Goal: Check status: Check status

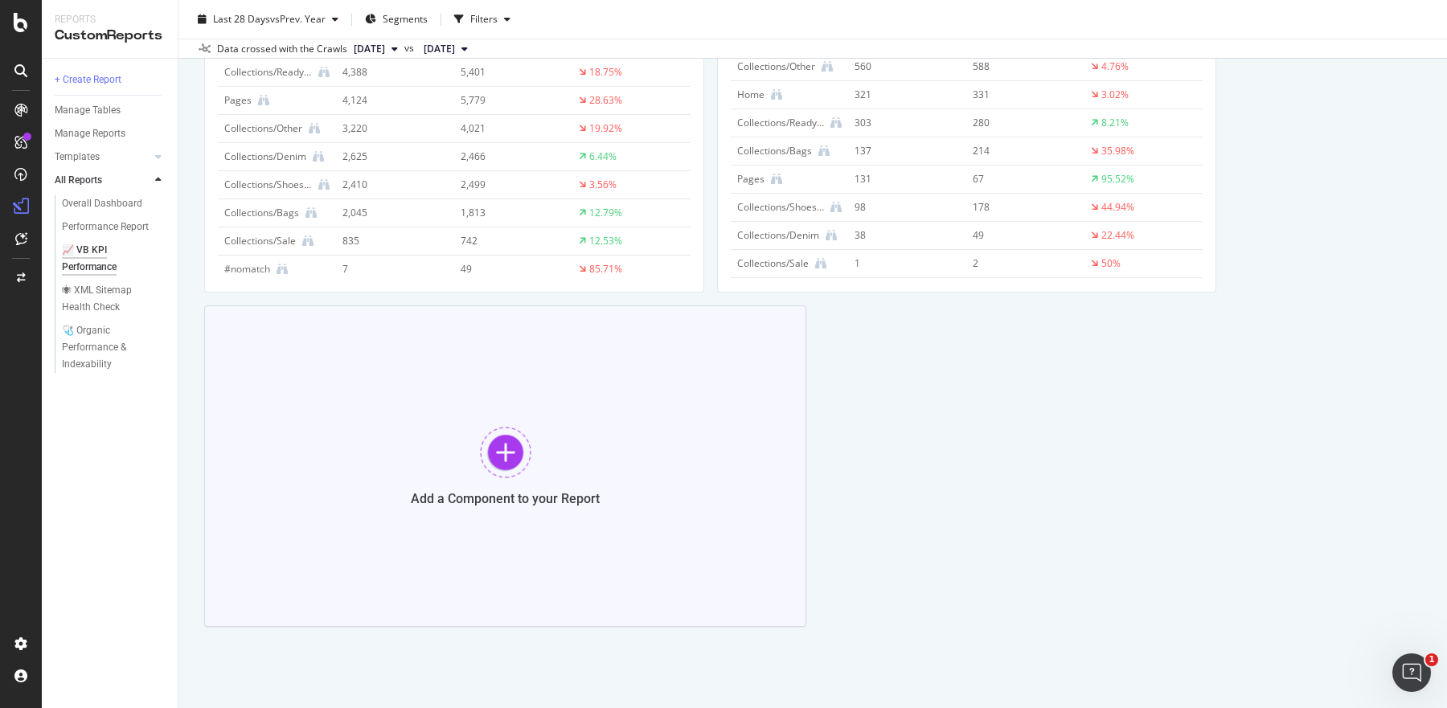
scroll to position [601, 0]
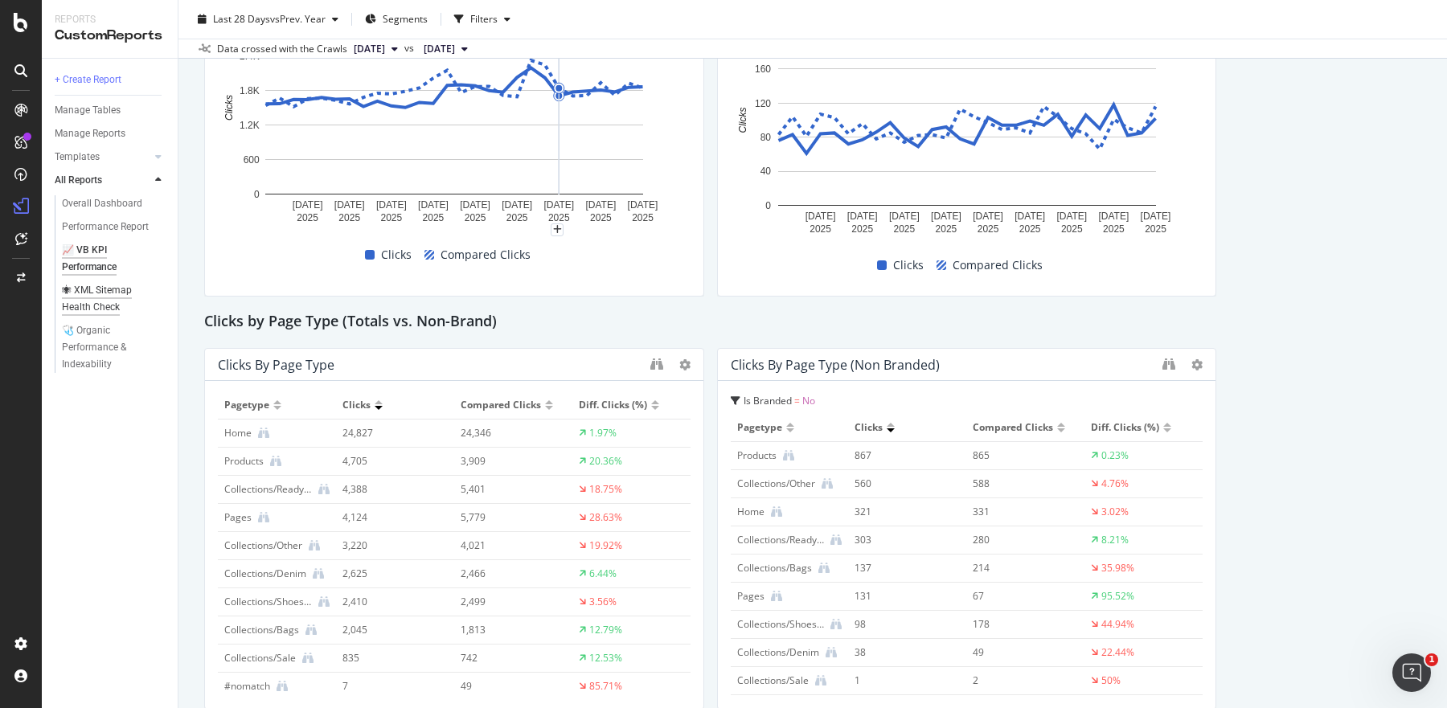
click at [100, 306] on div "🕷 XML Sitemap Health Check" at bounding box center [108, 299] width 93 height 34
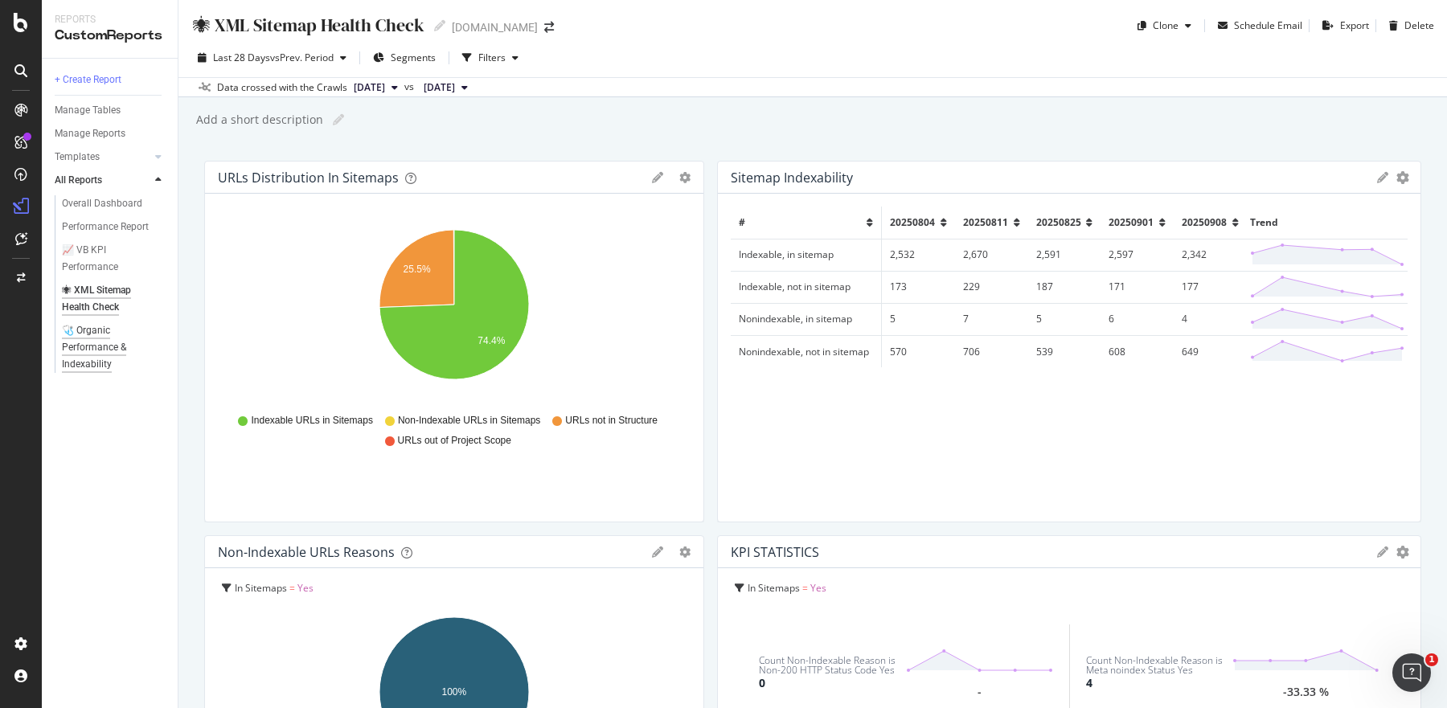
click at [91, 333] on div "🩺 Organic Performance & Indexability" at bounding box center [110, 347] width 96 height 51
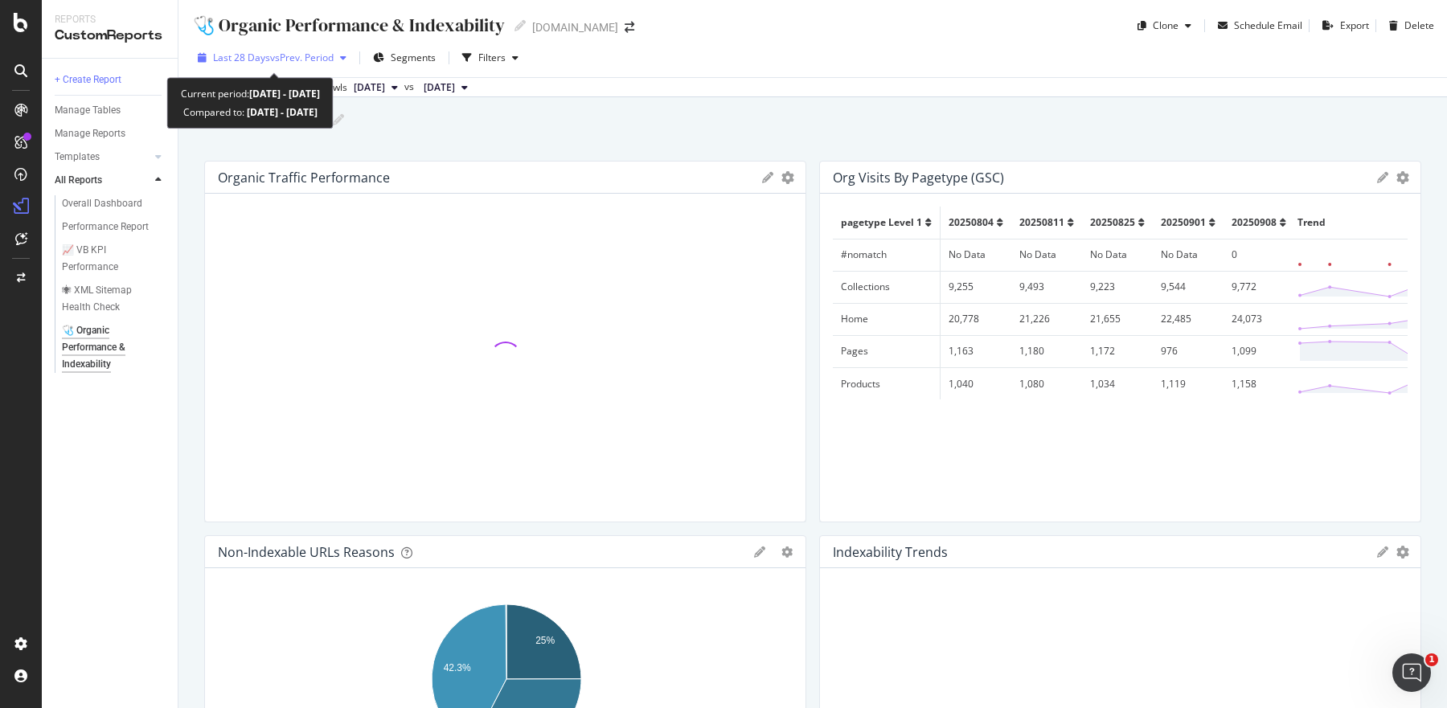
click at [273, 64] on span "vs Prev. Period" at bounding box center [302, 58] width 64 height 14
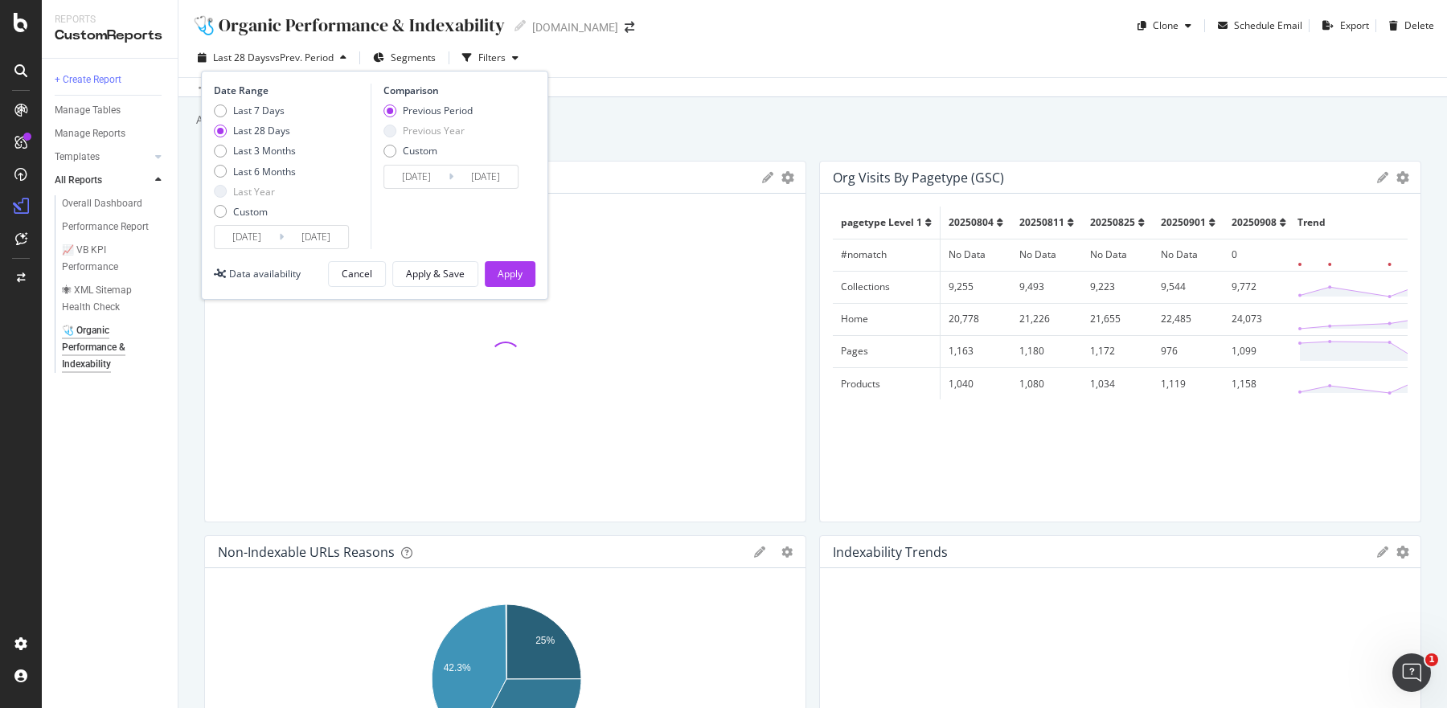
click at [240, 125] on div "Last 28 Days" at bounding box center [261, 131] width 57 height 14
click at [483, 271] on div "Cancel Apply & Save Apply" at bounding box center [431, 274] width 207 height 26
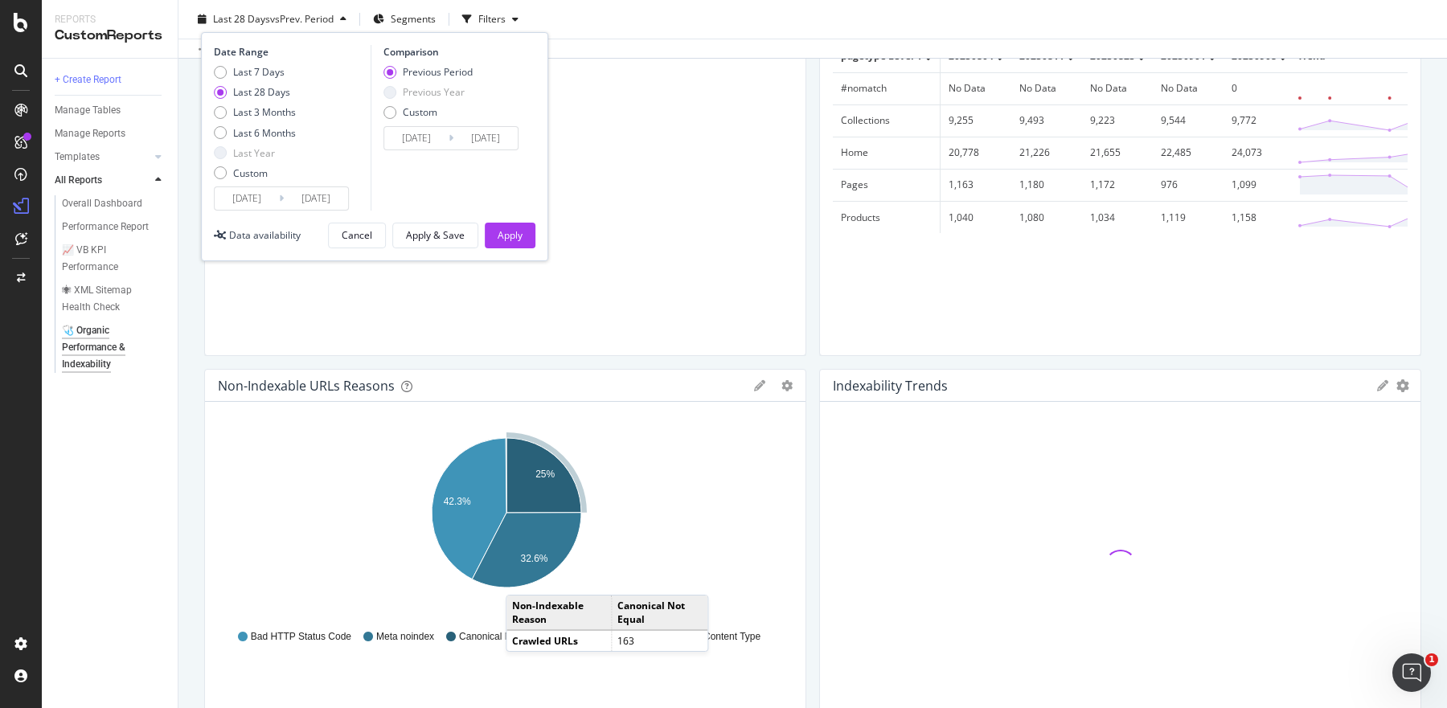
scroll to position [162, 0]
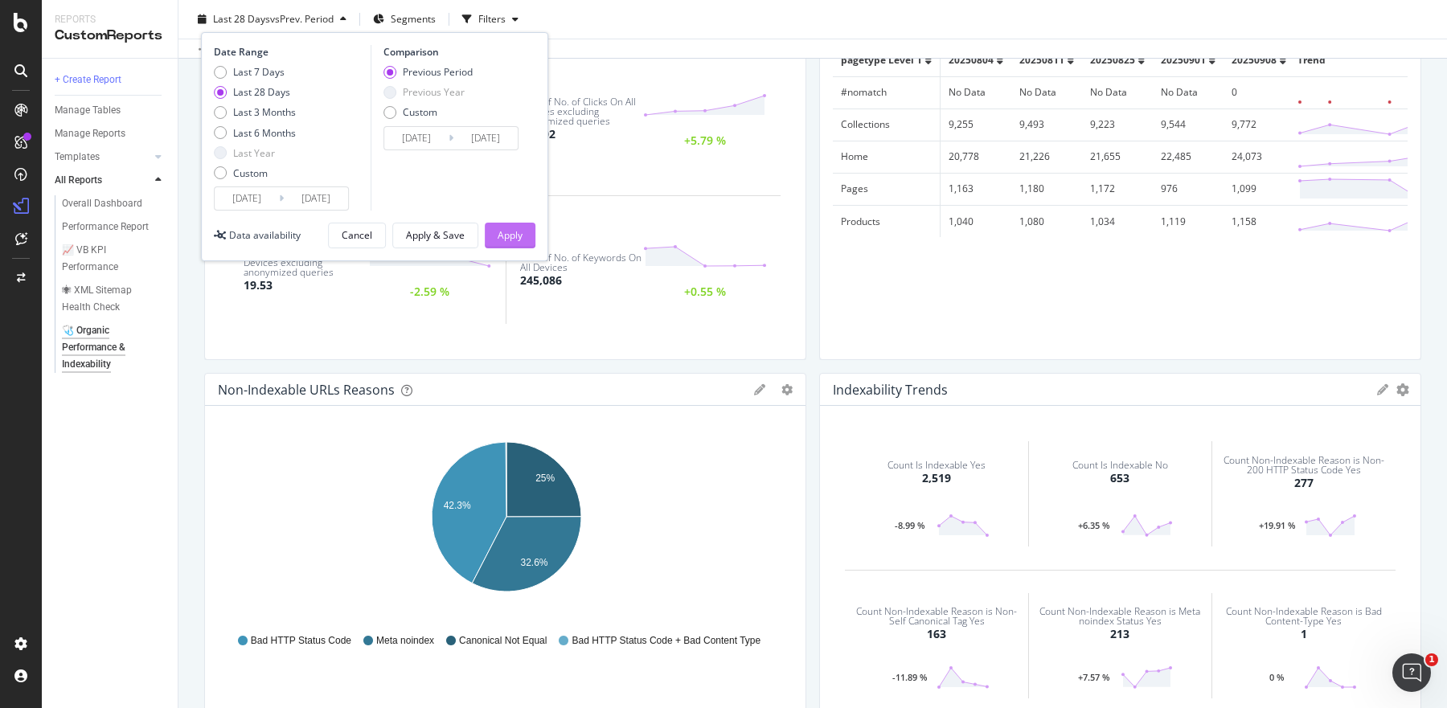
click at [507, 236] on div "Apply" at bounding box center [510, 235] width 25 height 14
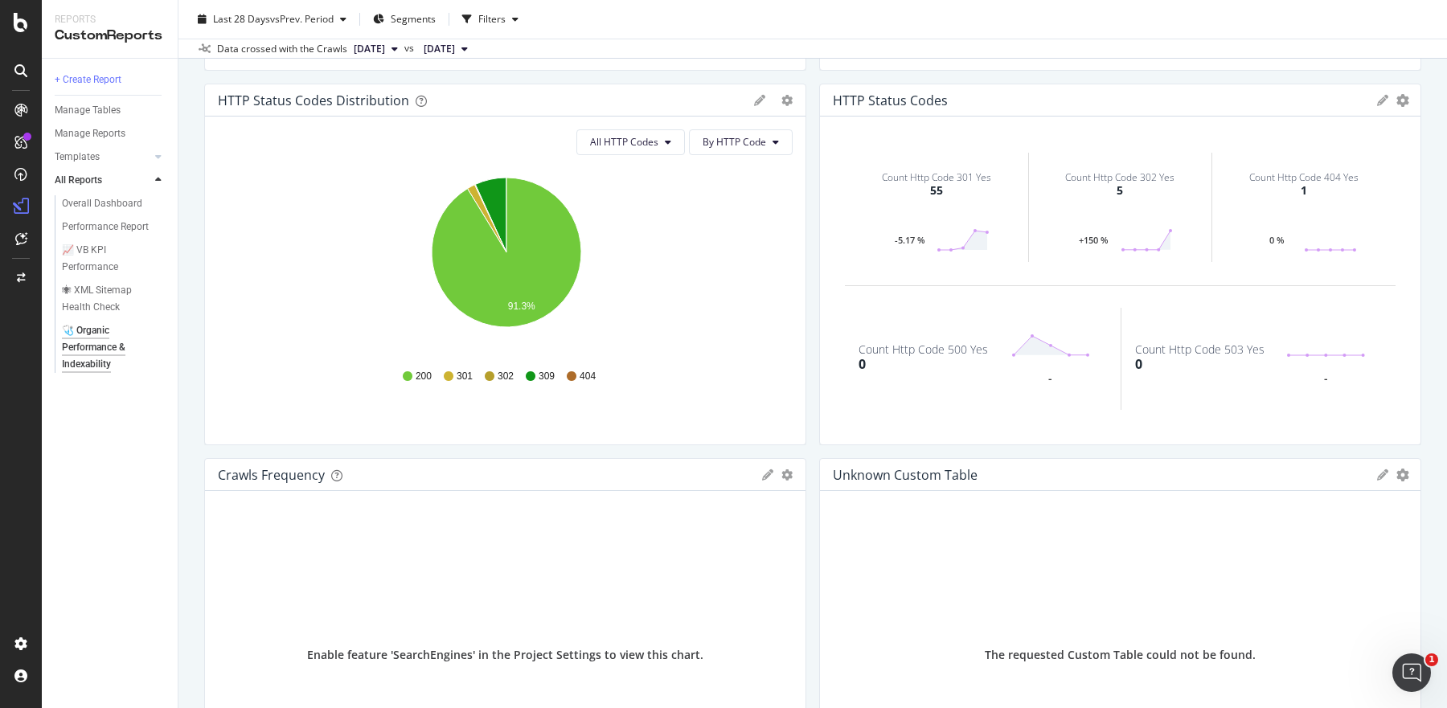
scroll to position [834, 0]
